Goal: Task Accomplishment & Management: Use online tool/utility

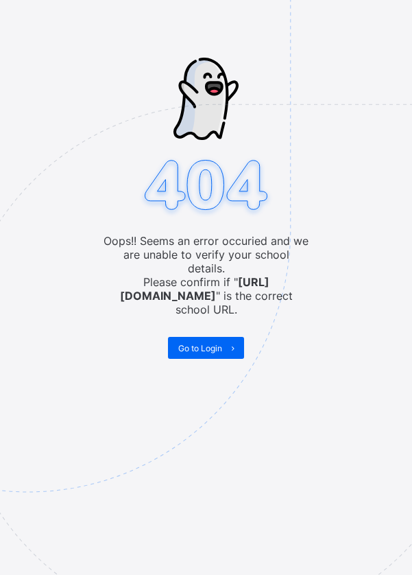
click at [182, 320] on img at bounding box center [123, 297] width 716 height 663
click at [191, 343] on span "Go to Login" at bounding box center [200, 348] width 44 height 10
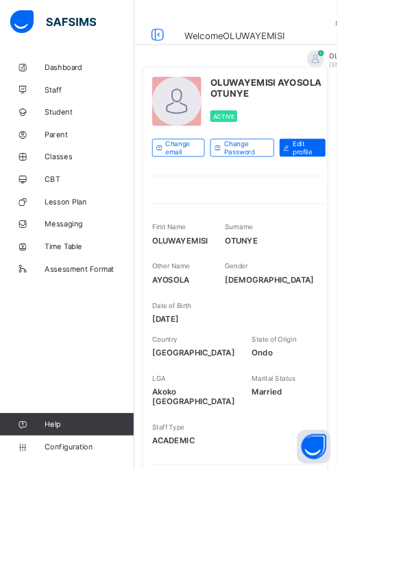
click at [70, 250] on span "Lesson Plan" at bounding box center [110, 247] width 110 height 11
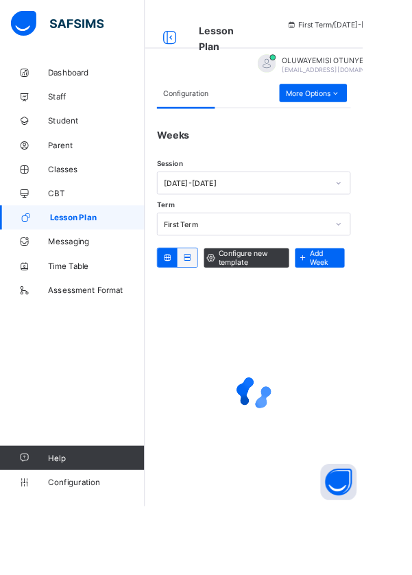
click at [348, 105] on span "More Options" at bounding box center [356, 106] width 63 height 10
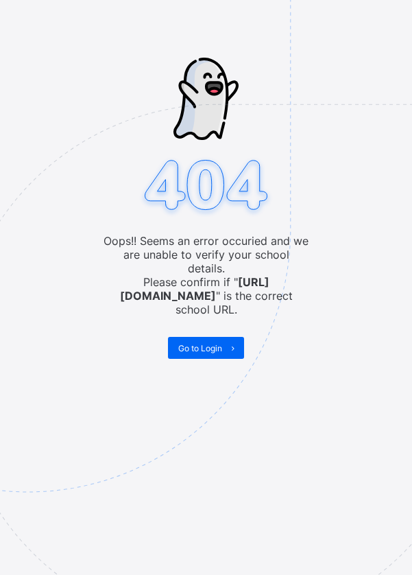
click at [186, 343] on span "Go to Login" at bounding box center [200, 348] width 44 height 10
